Goal: Task Accomplishment & Management: Manage account settings

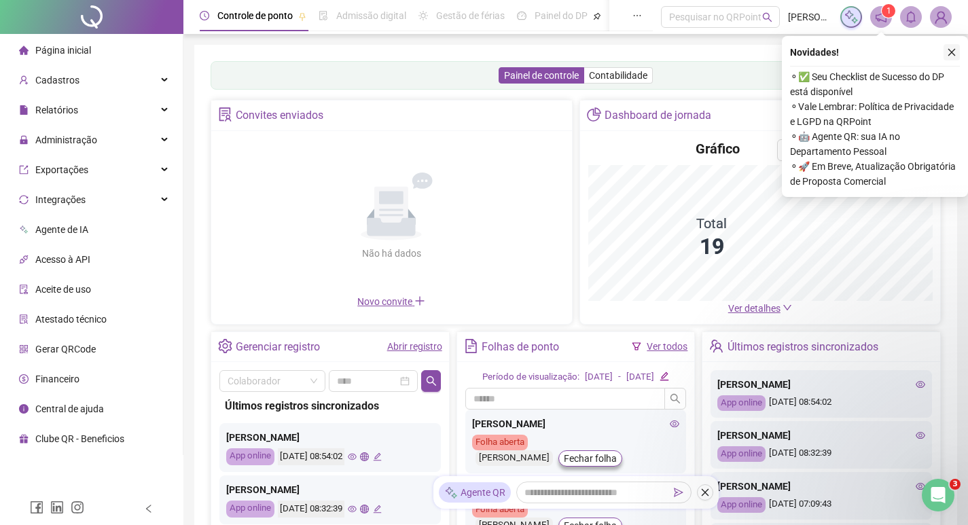
drag, startPoint x: 962, startPoint y: 56, endPoint x: 955, endPoint y: 54, distance: 7.6
click at [962, 56] on div "Novidades ! ⚬ ✅ Seu Checklist de Sucesso do DP está disponível ⚬ Vale Lembrar: …" at bounding box center [875, 116] width 186 height 161
click at [954, 54] on icon "close" at bounding box center [952, 53] width 10 height 10
click at [77, 142] on span "Administração" at bounding box center [66, 139] width 62 height 11
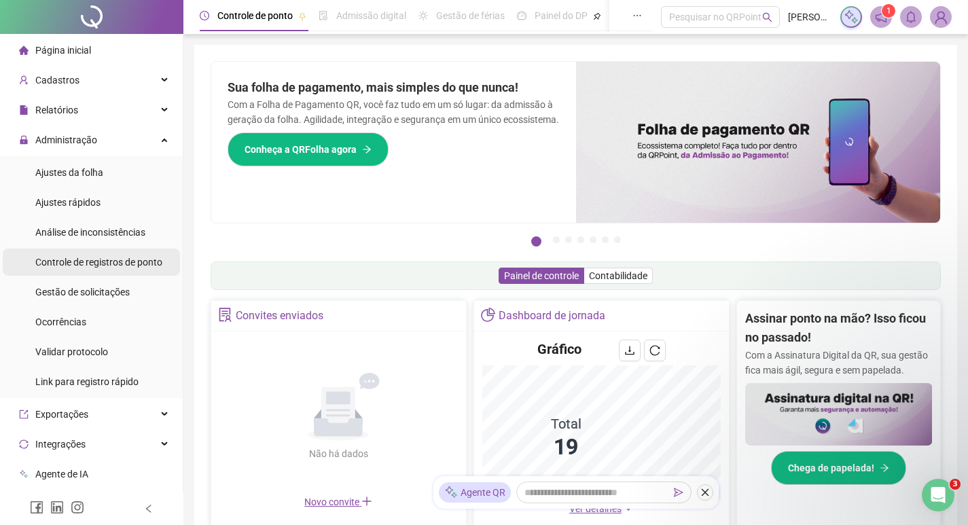
click at [93, 262] on span "Controle de registros de ponto" at bounding box center [98, 262] width 127 height 11
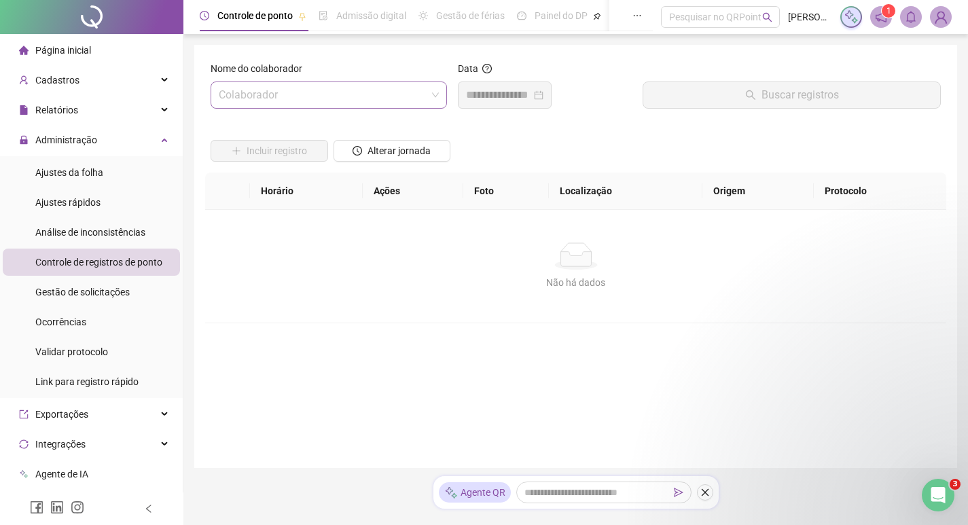
click at [278, 99] on input "search" at bounding box center [323, 95] width 208 height 26
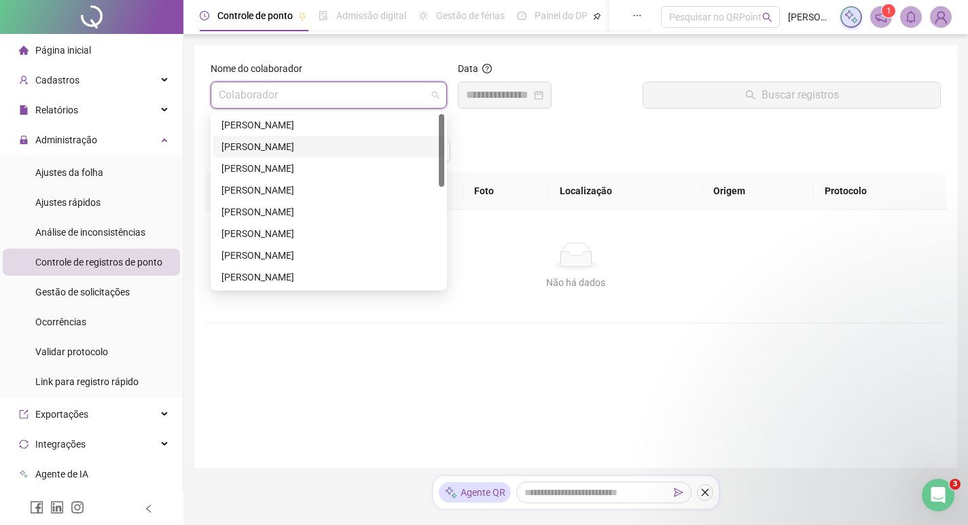
scroll to position [239, 0]
click at [265, 250] on div "[PERSON_NAME]" at bounding box center [328, 255] width 215 height 15
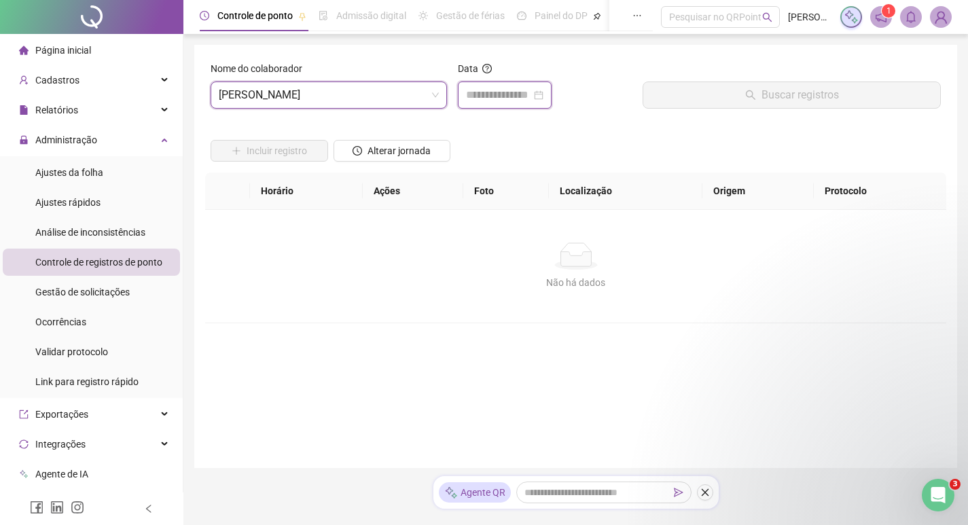
click at [492, 103] on input at bounding box center [498, 95] width 65 height 16
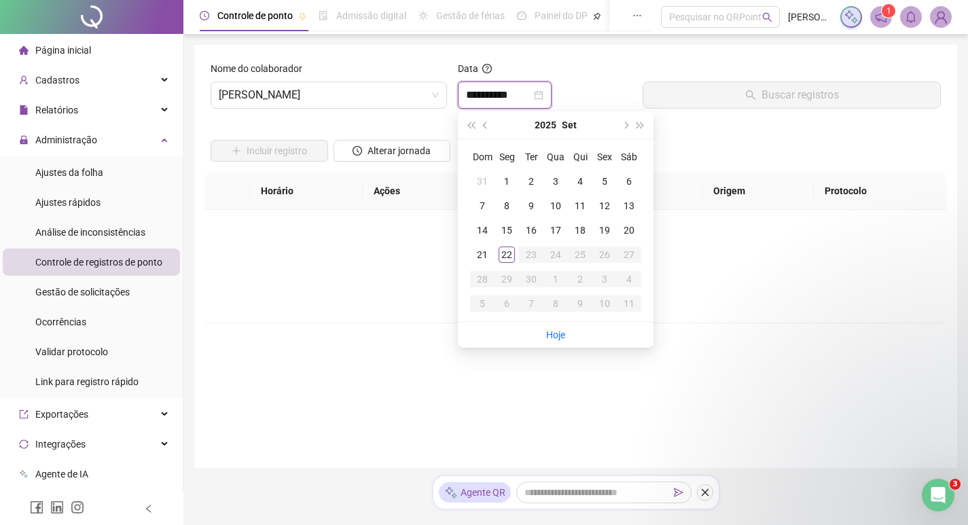
type input "**********"
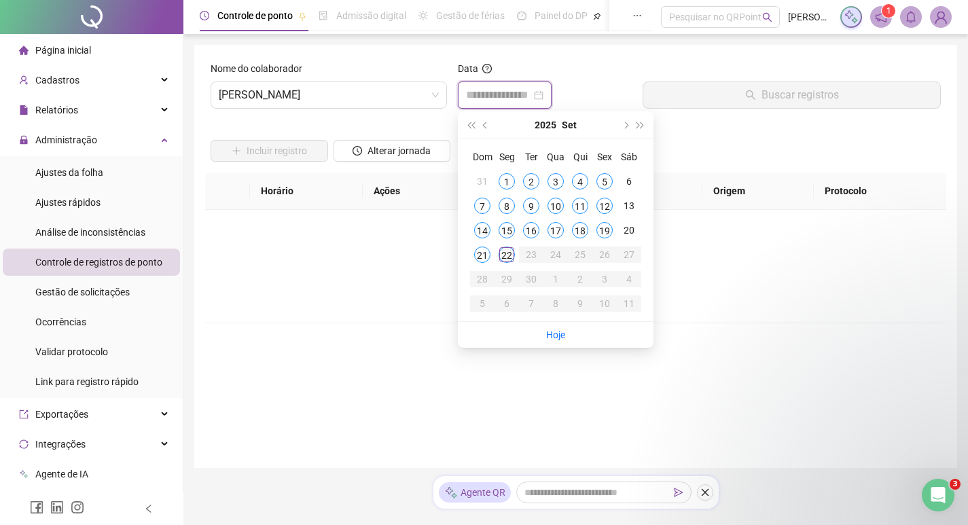
type input "**********"
click at [511, 259] on div "22" at bounding box center [506, 255] width 16 height 16
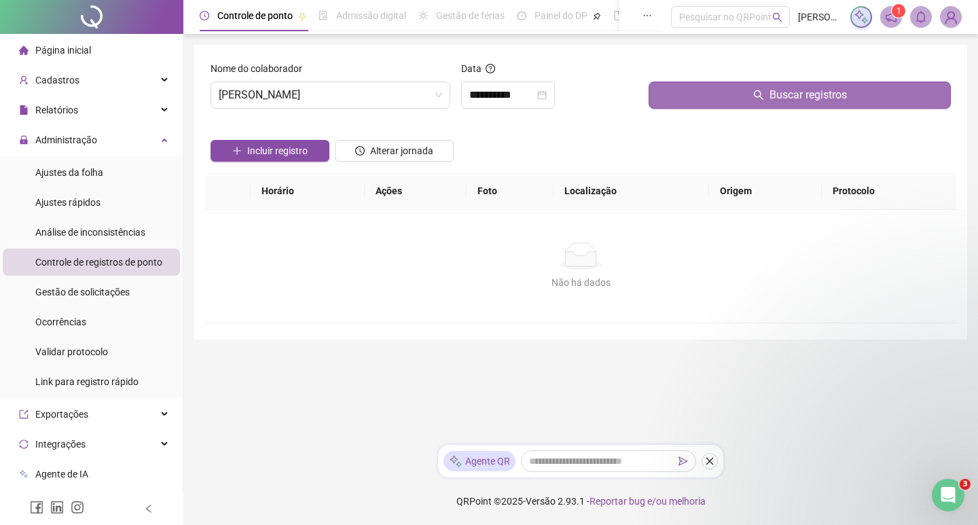
click at [690, 107] on button "Buscar registros" at bounding box center [800, 94] width 302 height 27
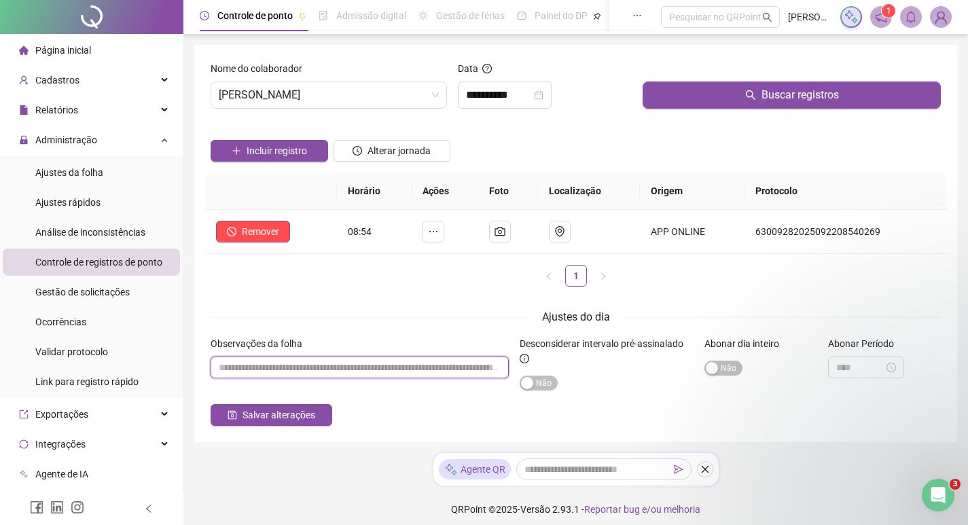
click at [285, 365] on input "textarea" at bounding box center [360, 368] width 298 height 22
click at [305, 370] on input "textarea" at bounding box center [360, 368] width 298 height 22
click at [302, 372] on input "textarea" at bounding box center [360, 368] width 298 height 22
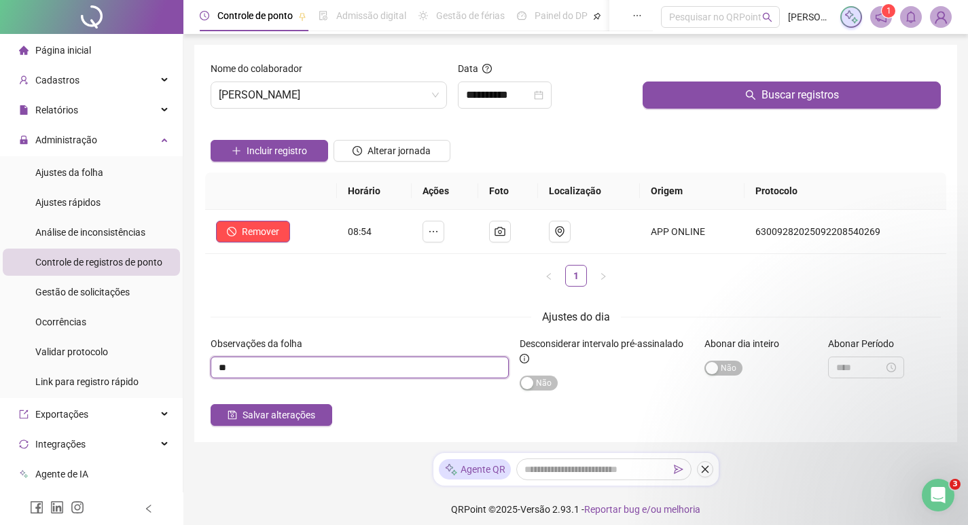
type input "*"
click at [380, 370] on input "textarea" at bounding box center [360, 368] width 298 height 22
click at [380, 367] on input "textarea" at bounding box center [360, 368] width 298 height 22
click at [378, 374] on input "textarea" at bounding box center [360, 368] width 298 height 22
click at [227, 367] on input "textarea" at bounding box center [360, 368] width 298 height 22
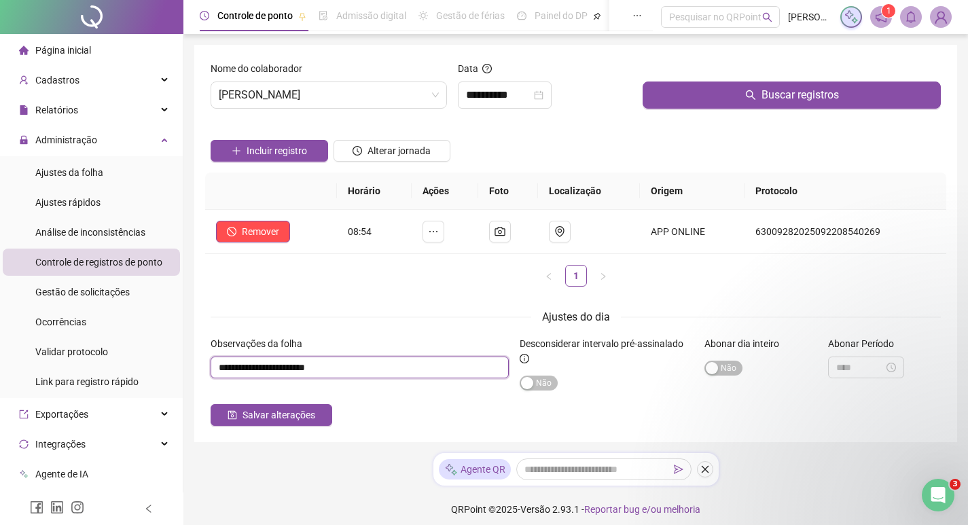
click at [222, 367] on input "textarea" at bounding box center [360, 368] width 298 height 22
click at [306, 371] on input "textarea" at bounding box center [360, 368] width 298 height 22
click at [370, 370] on input "textarea" at bounding box center [360, 368] width 298 height 22
click at [291, 369] on input "textarea" at bounding box center [360, 368] width 298 height 22
click at [289, 368] on input "textarea" at bounding box center [360, 368] width 298 height 22
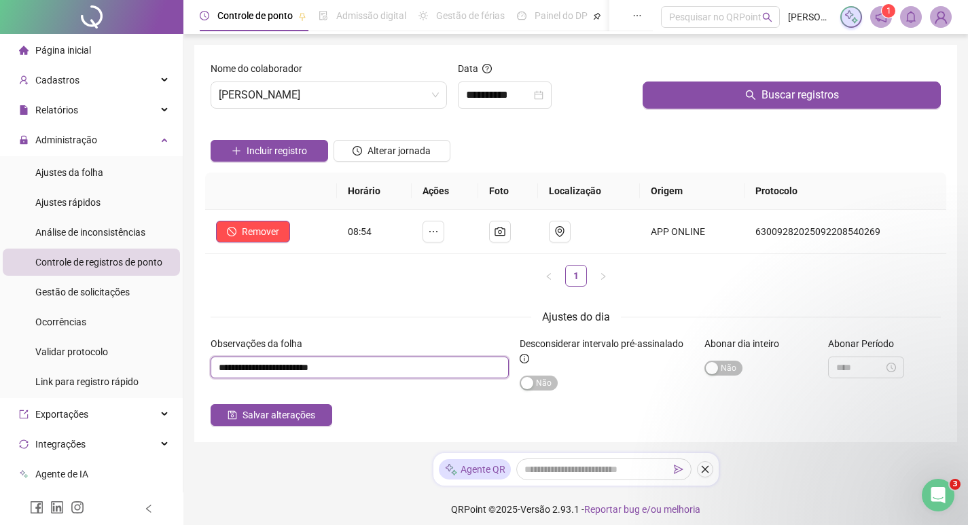
click at [319, 363] on input "textarea" at bounding box center [360, 368] width 298 height 22
click at [374, 374] on input "textarea" at bounding box center [360, 368] width 298 height 22
type input "**********"
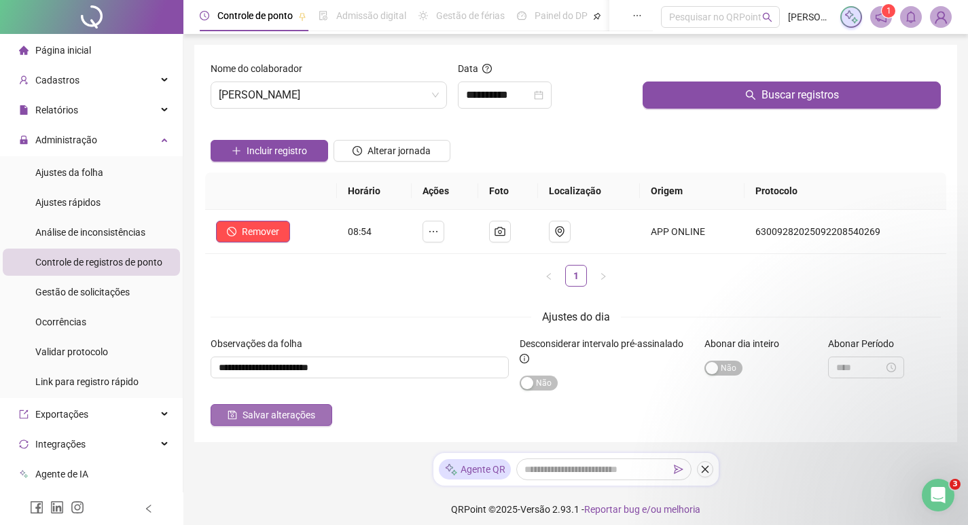
click at [266, 416] on span "Salvar alterações" at bounding box center [278, 414] width 73 height 15
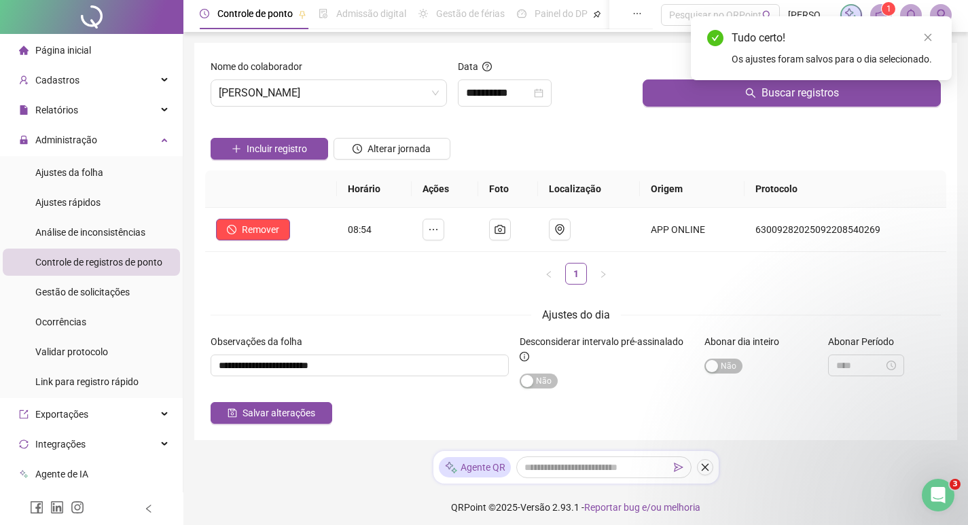
scroll to position [0, 0]
